Goal: Task Accomplishment & Management: Manage account settings

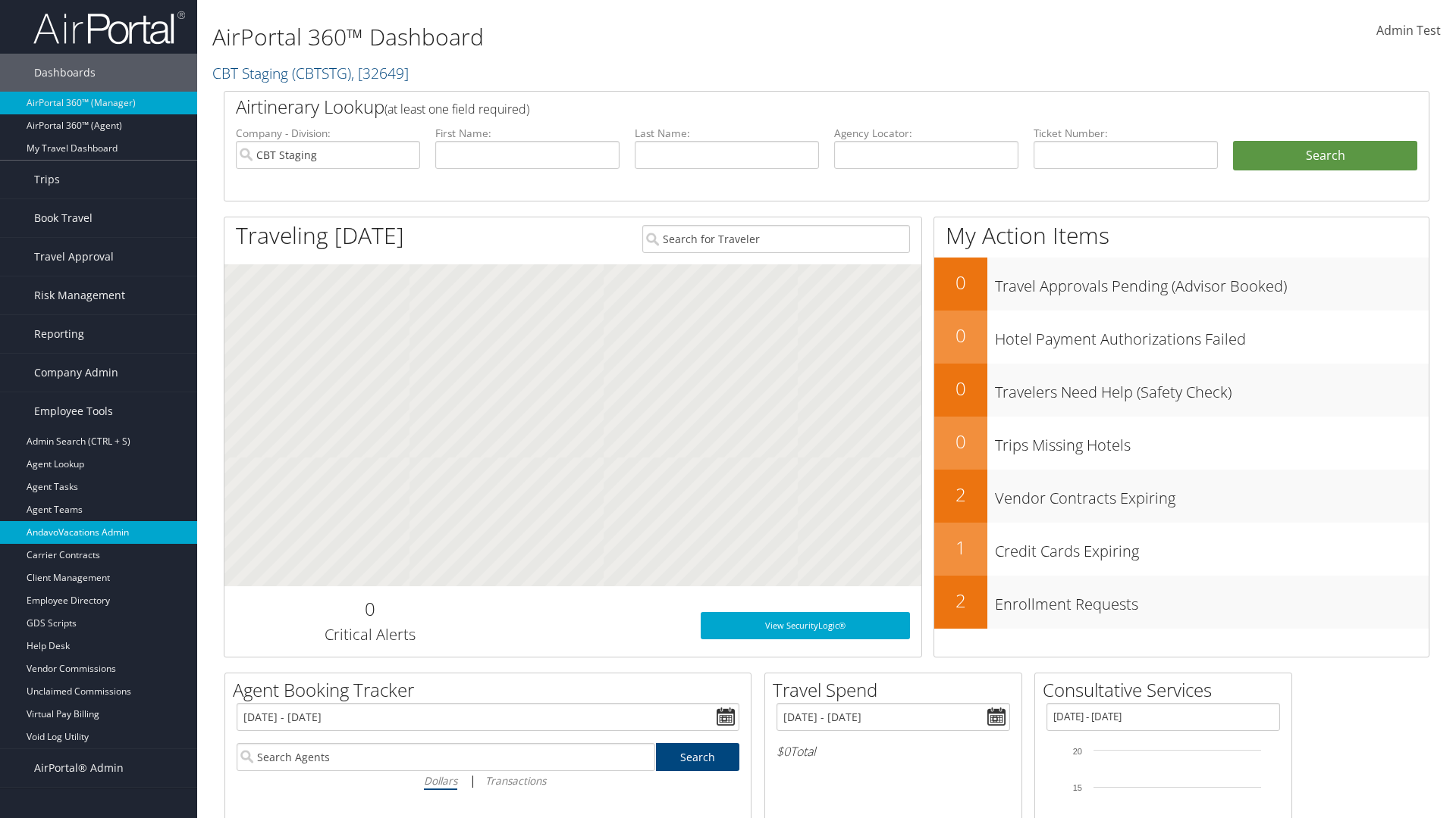
click at [99, 533] on link "AndavoVacations Admin" at bounding box center [98, 532] width 197 height 22
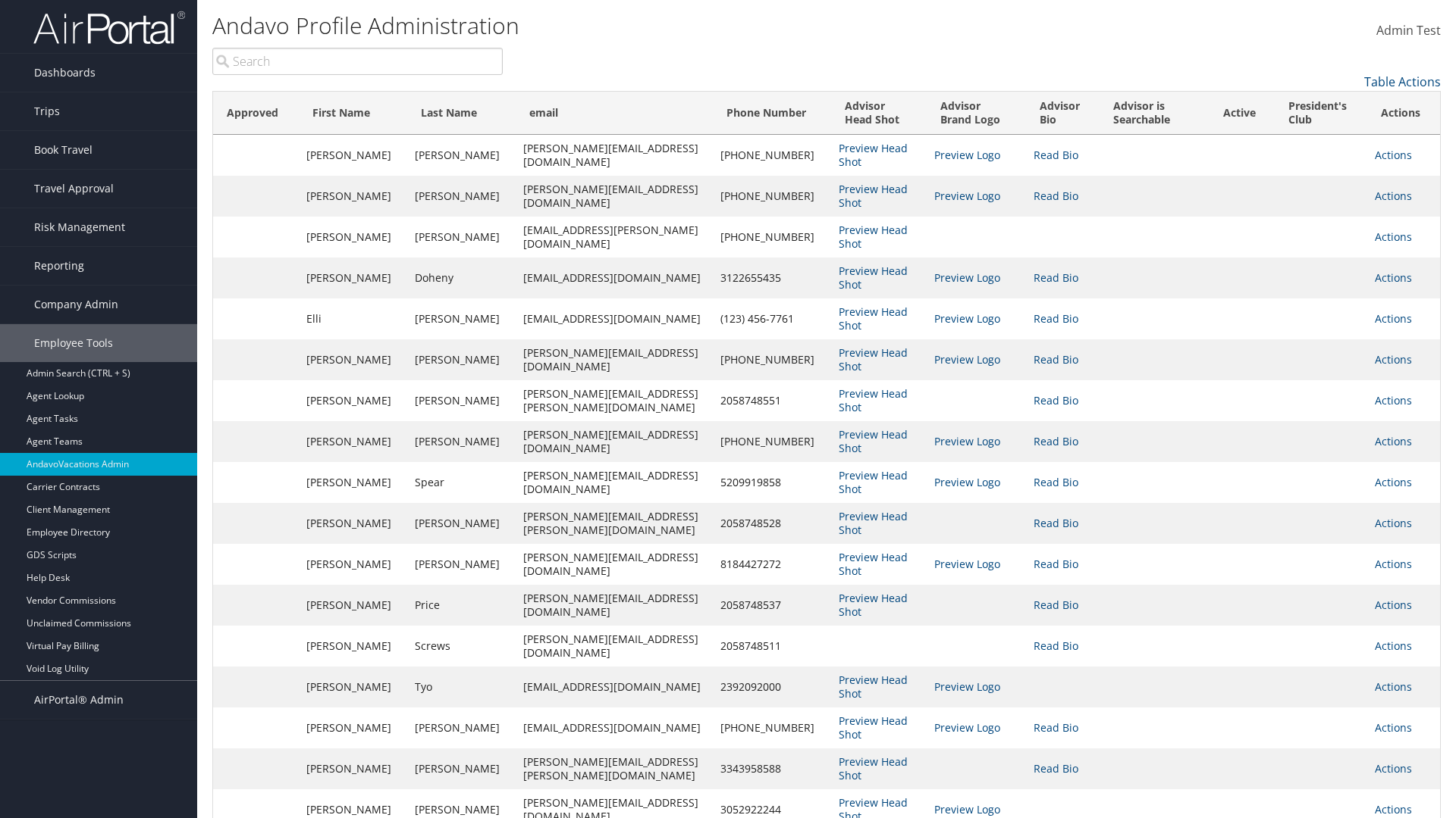
click at [357, 61] on input "search" at bounding box center [358, 61] width 291 height 27
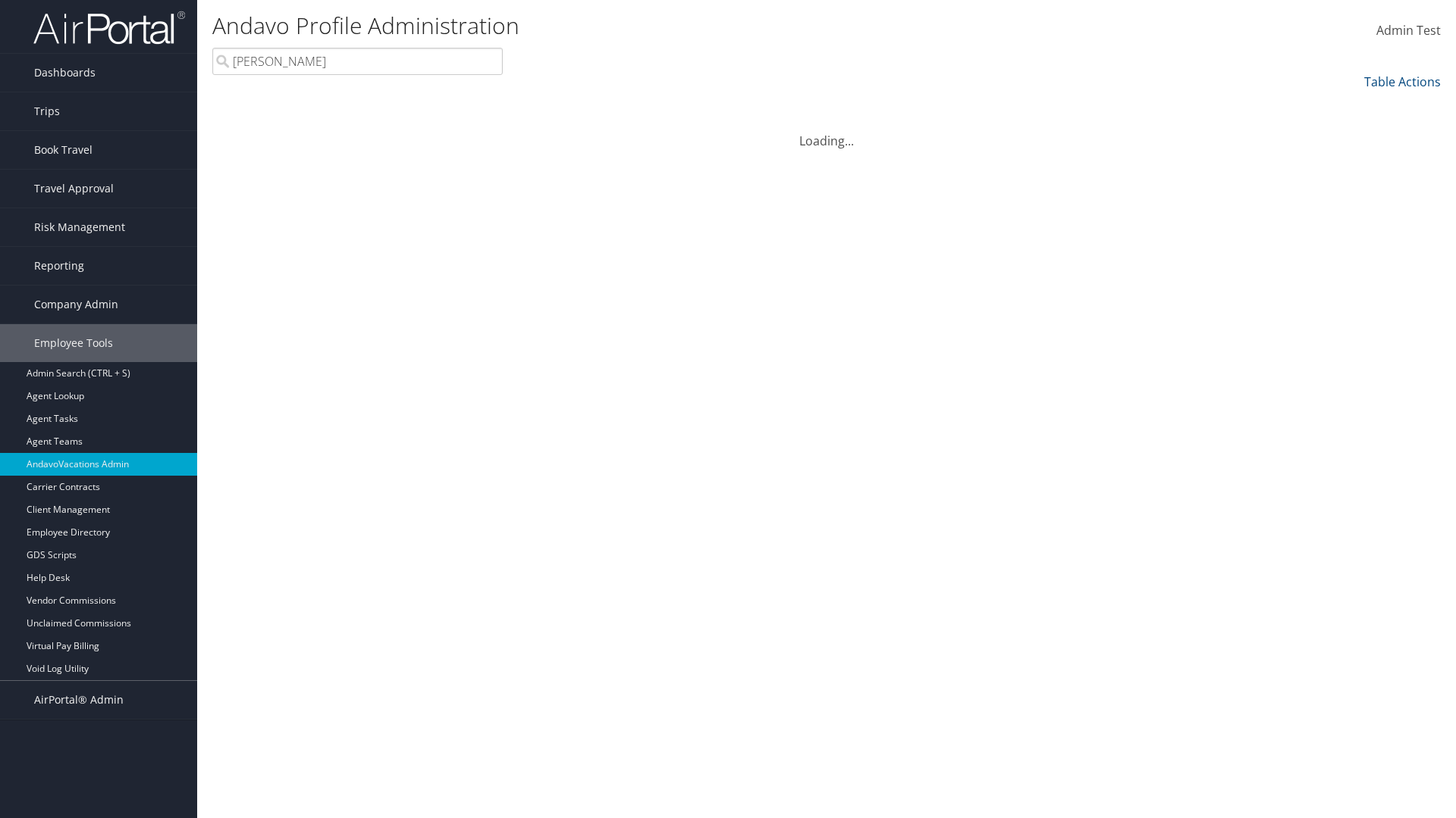
type input "[PERSON_NAME]"
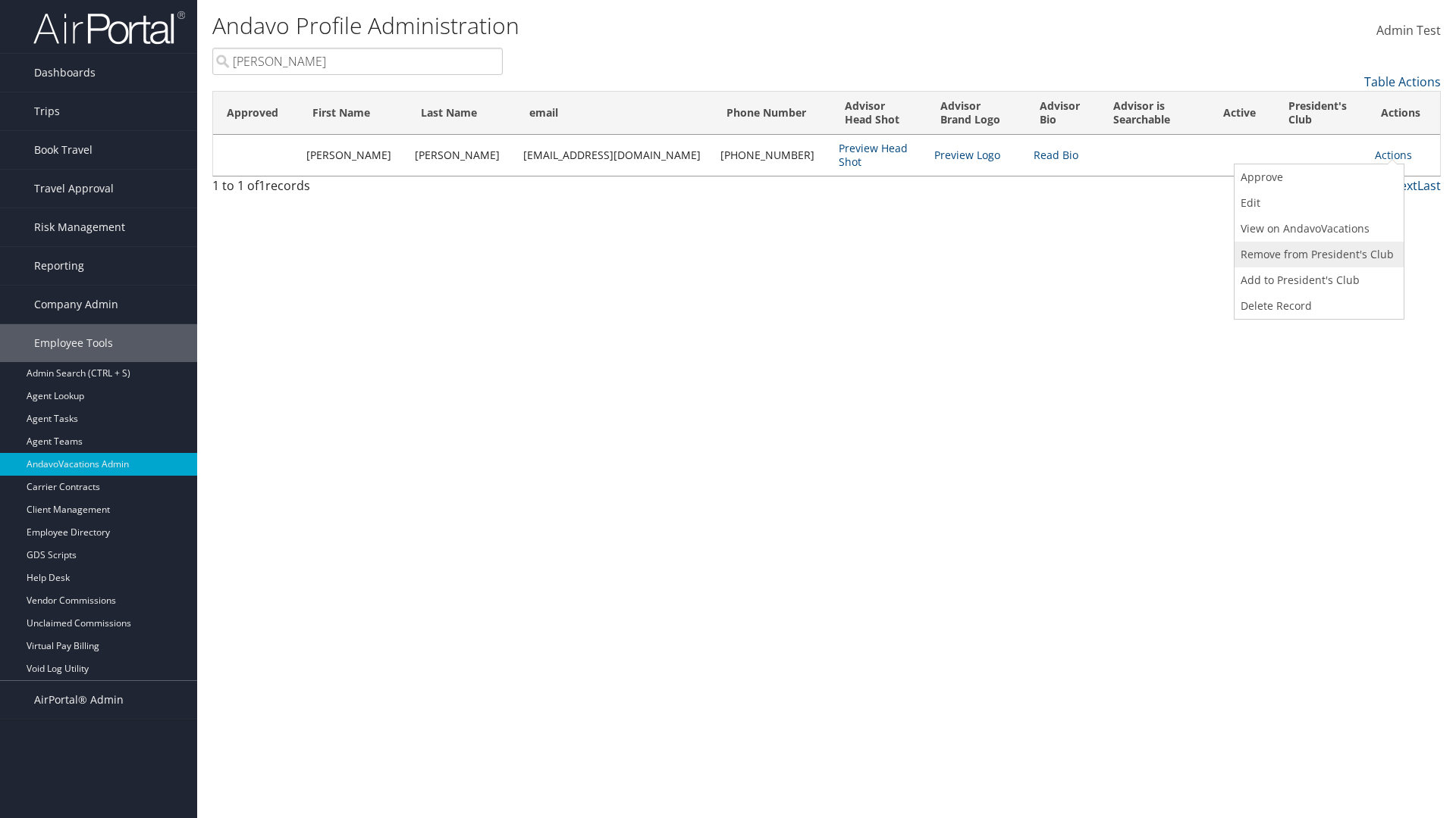
click at [1317, 255] on link "Remove from President's Club" at bounding box center [1317, 254] width 165 height 25
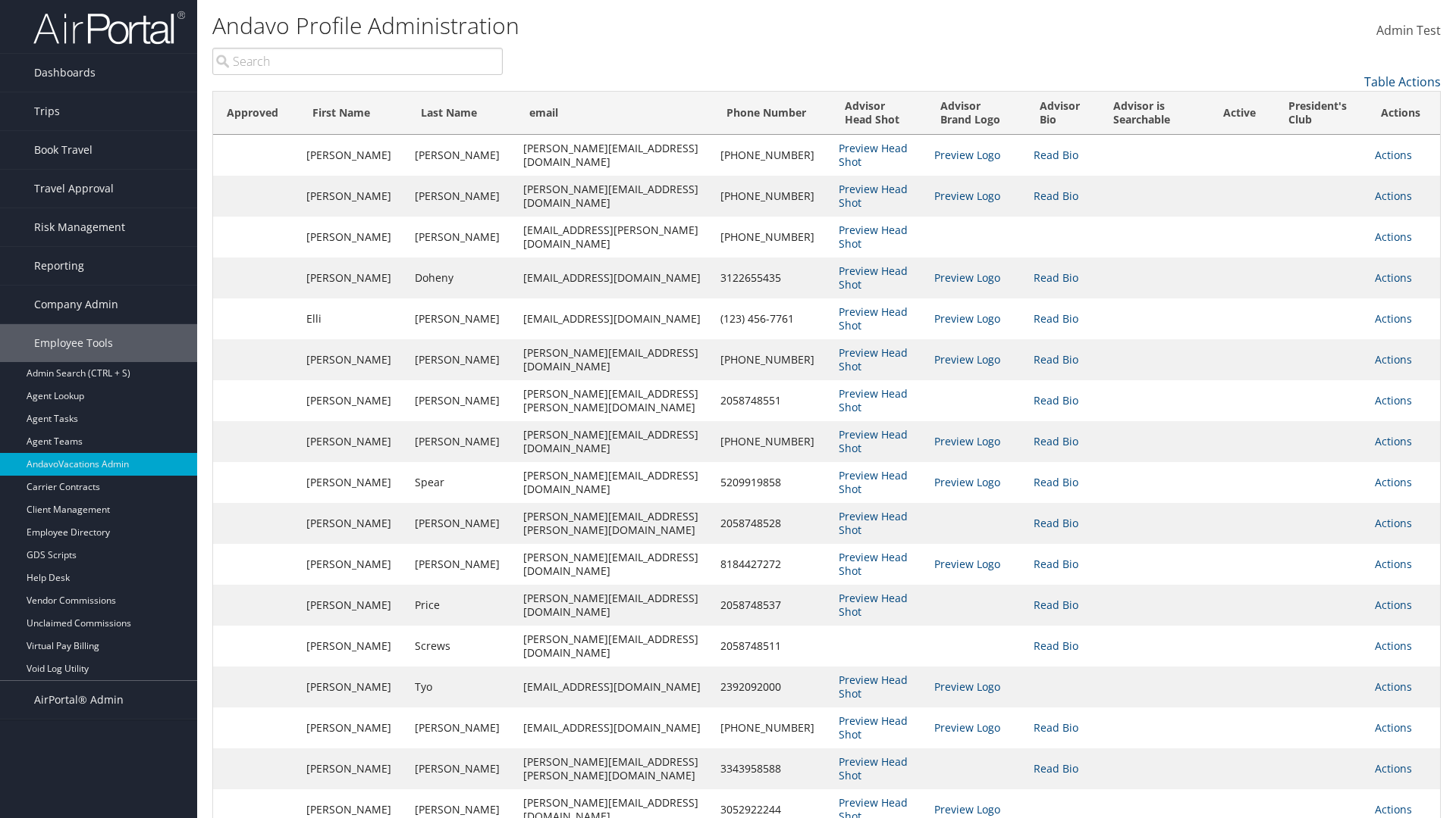
click at [357, 61] on input "search" at bounding box center [358, 61] width 291 height 27
type input "[PERSON_NAME]"
